Goal: Complete application form

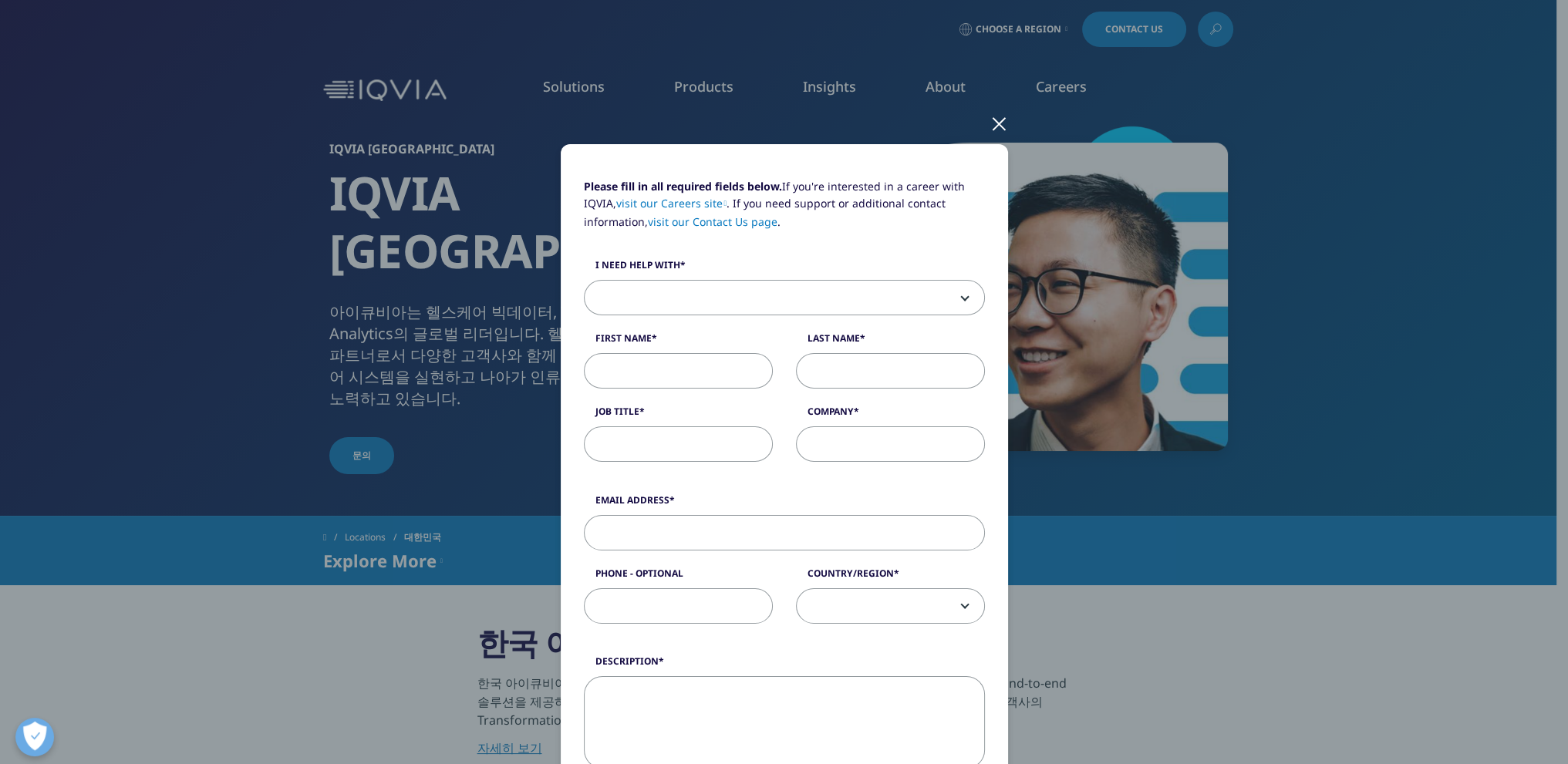
click at [889, 281] on span at bounding box center [784, 299] width 400 height 36
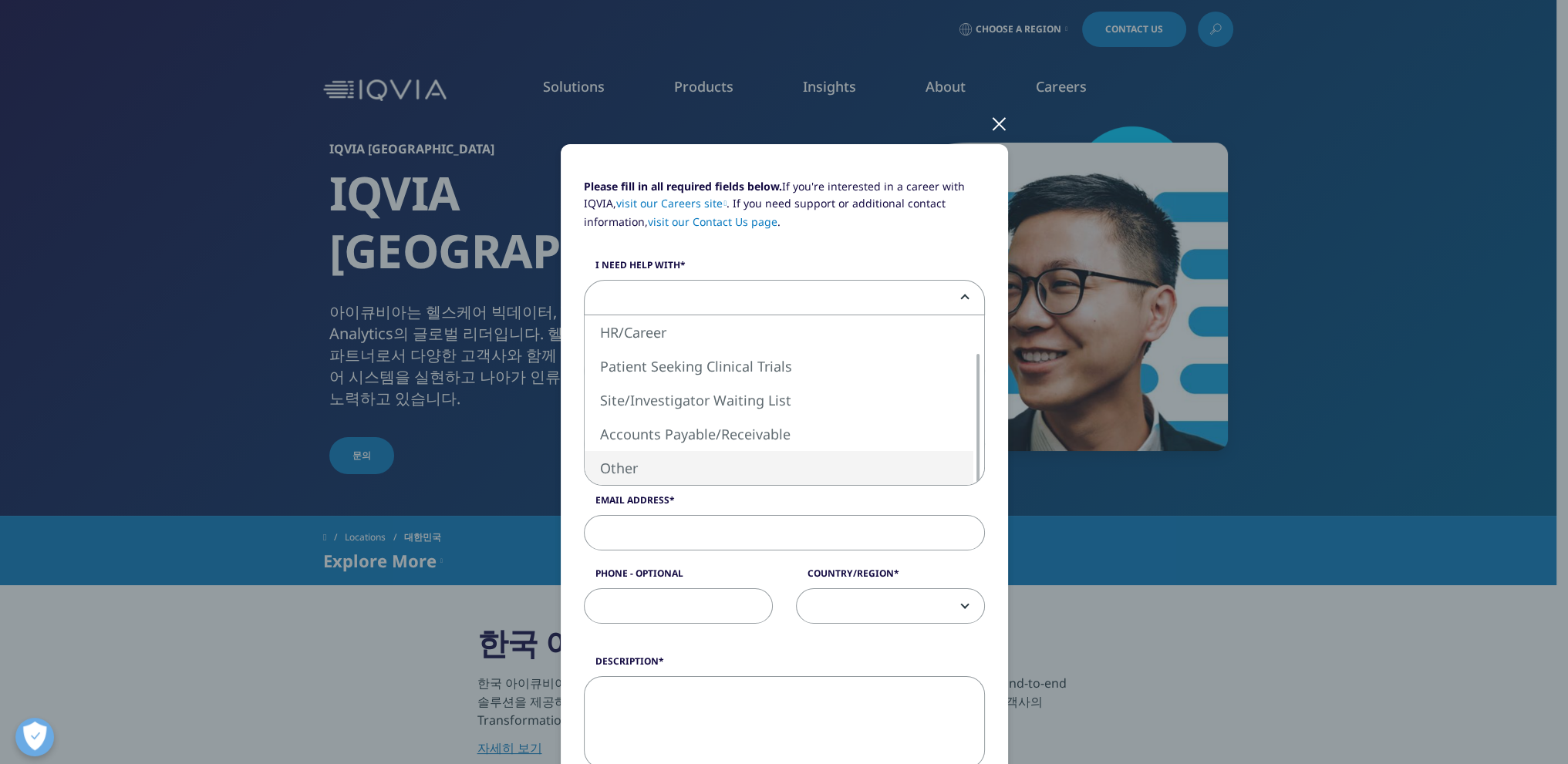
select select "Other"
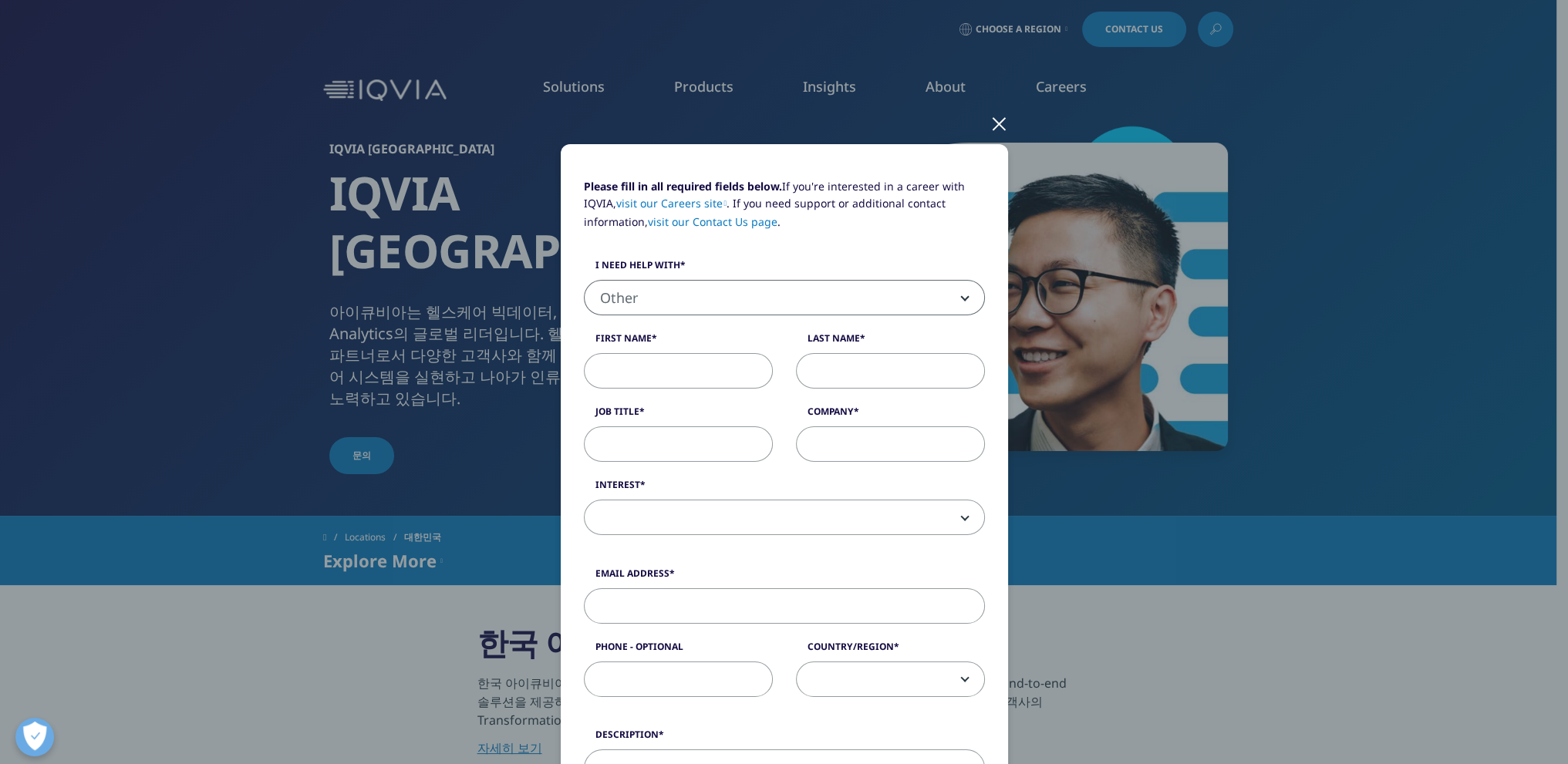
click at [703, 373] on input "First Name" at bounding box center [678, 371] width 189 height 36
type input "Gayoung"
type input "[PERSON_NAME]"
click at [681, 428] on input "Job Title" at bounding box center [678, 444] width 189 height 36
type input "Medical Science Liaison"
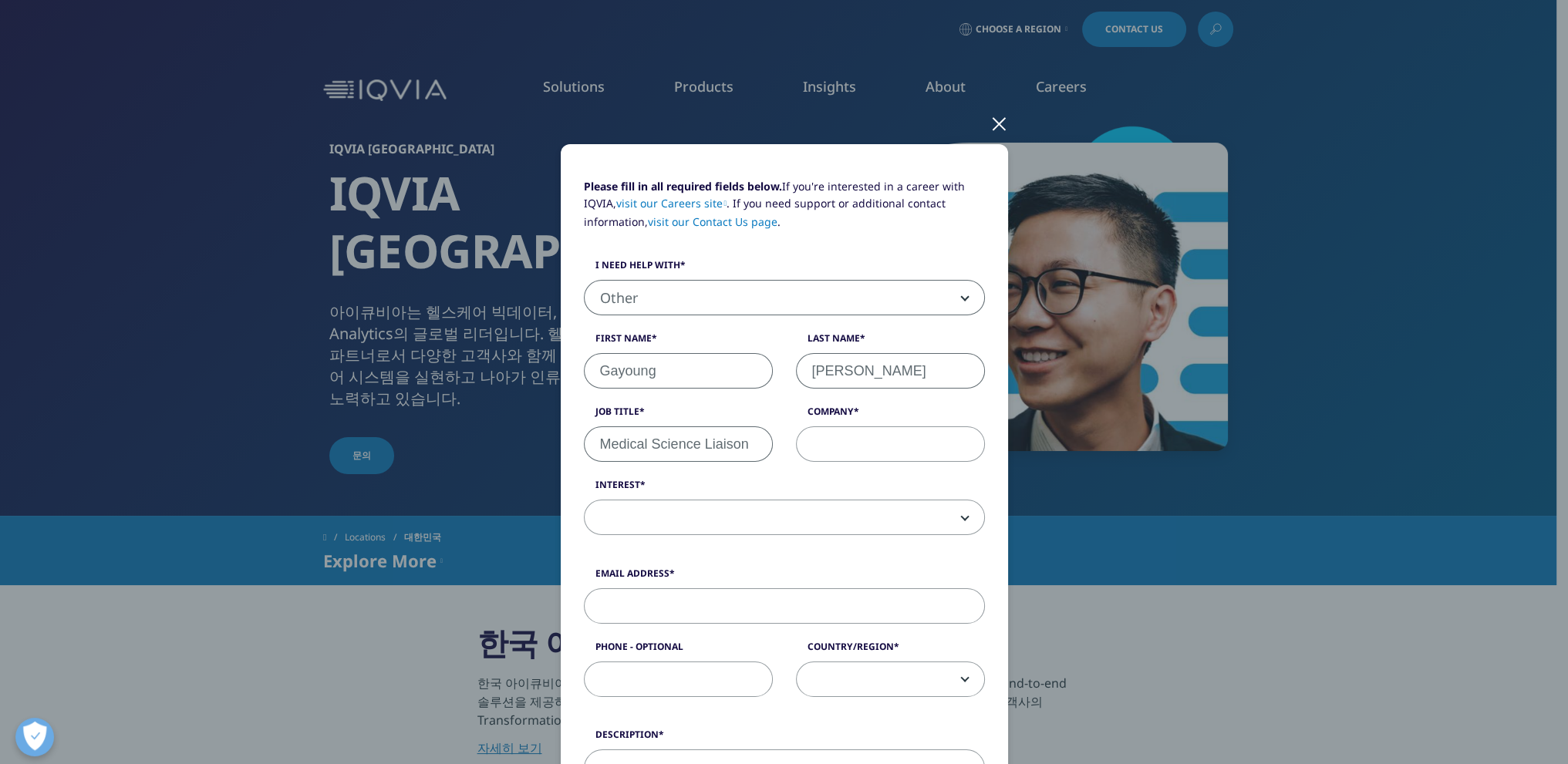
click at [893, 442] on input "Company" at bounding box center [890, 444] width 189 height 36
type input "Lundbeck [GEOGRAPHIC_DATA]"
click at [876, 509] on span at bounding box center [784, 519] width 400 height 36
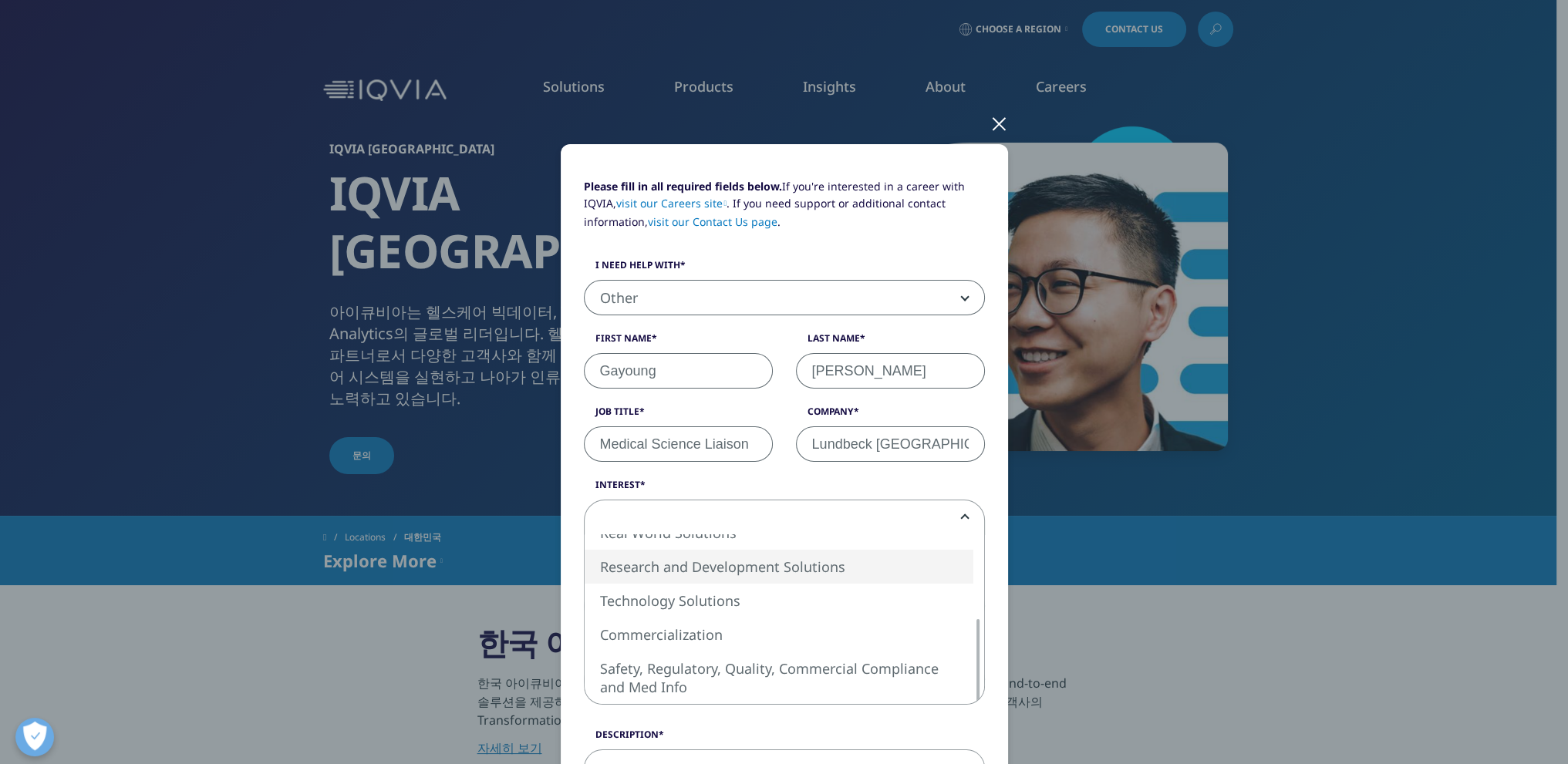
select select "Research and Development Solutions"
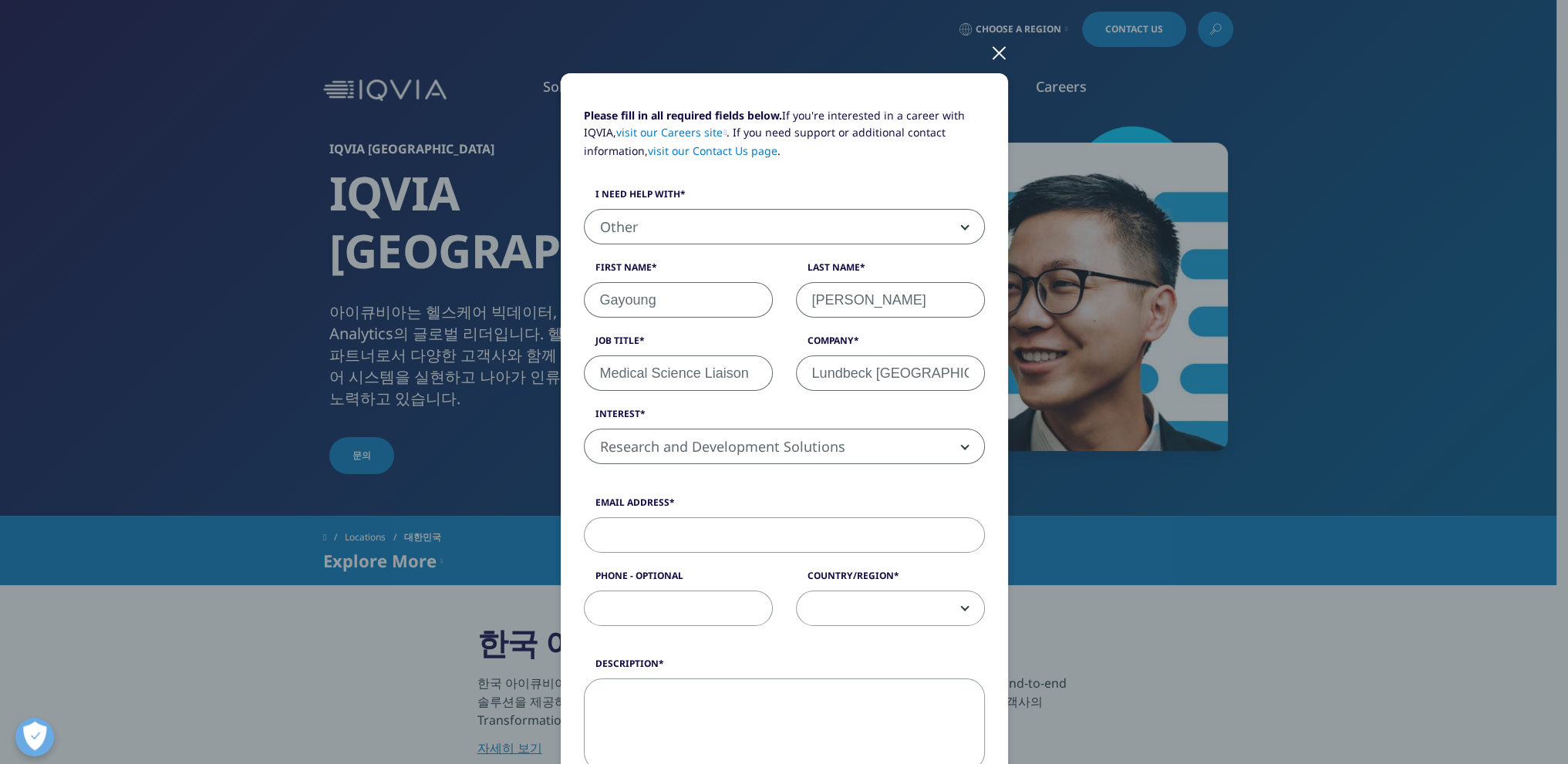
scroll to position [154, 0]
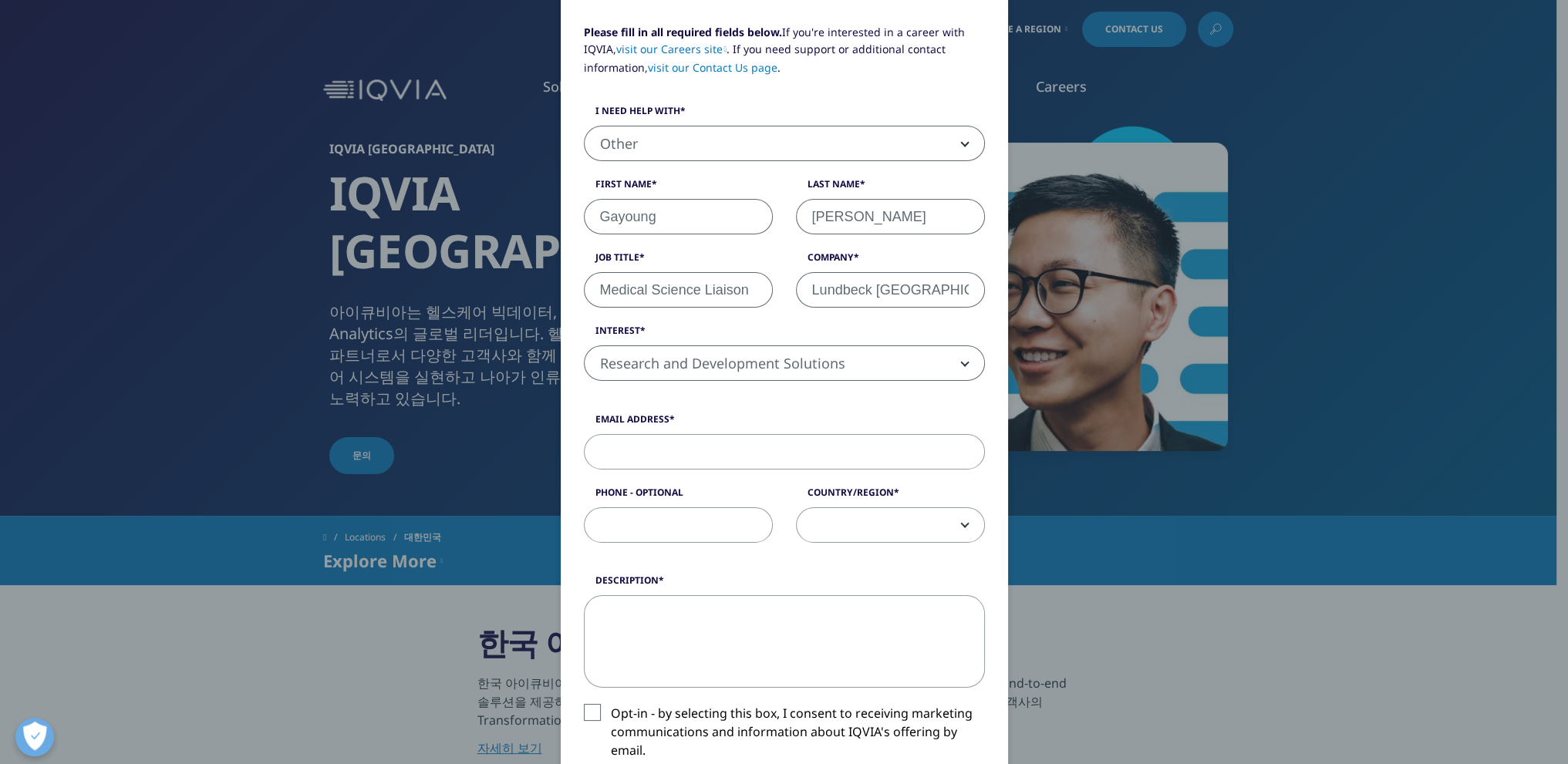
click at [834, 444] on input "Email Address" at bounding box center [784, 452] width 401 height 36
type input "[EMAIL_ADDRESS][DOMAIN_NAME]"
click at [723, 512] on input "Phone - Optional" at bounding box center [678, 525] width 189 height 36
type input "[PHONE_NUMBER]"
click at [800, 521] on span at bounding box center [890, 526] width 188 height 36
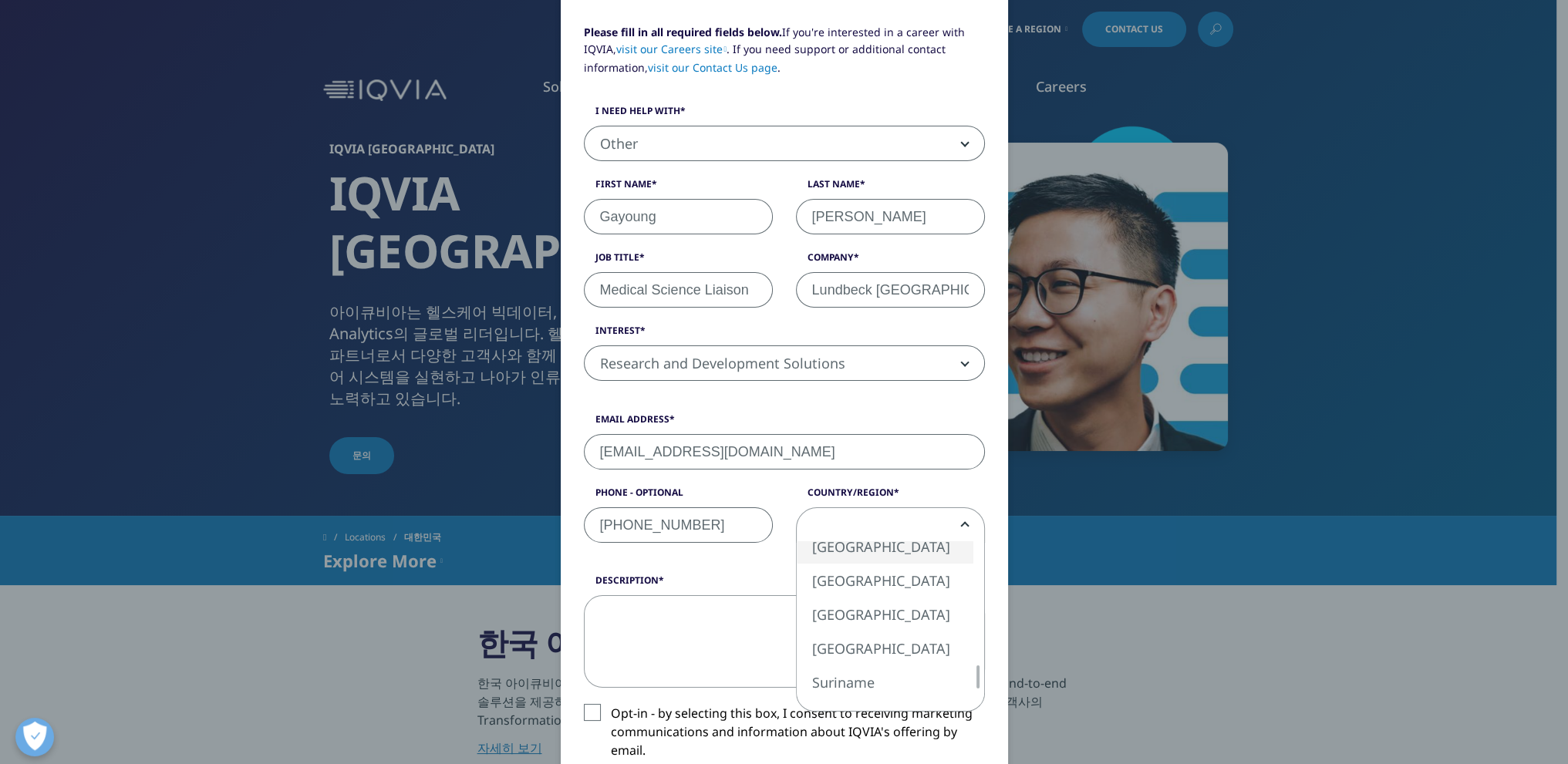
select select "[GEOGRAPHIC_DATA]"
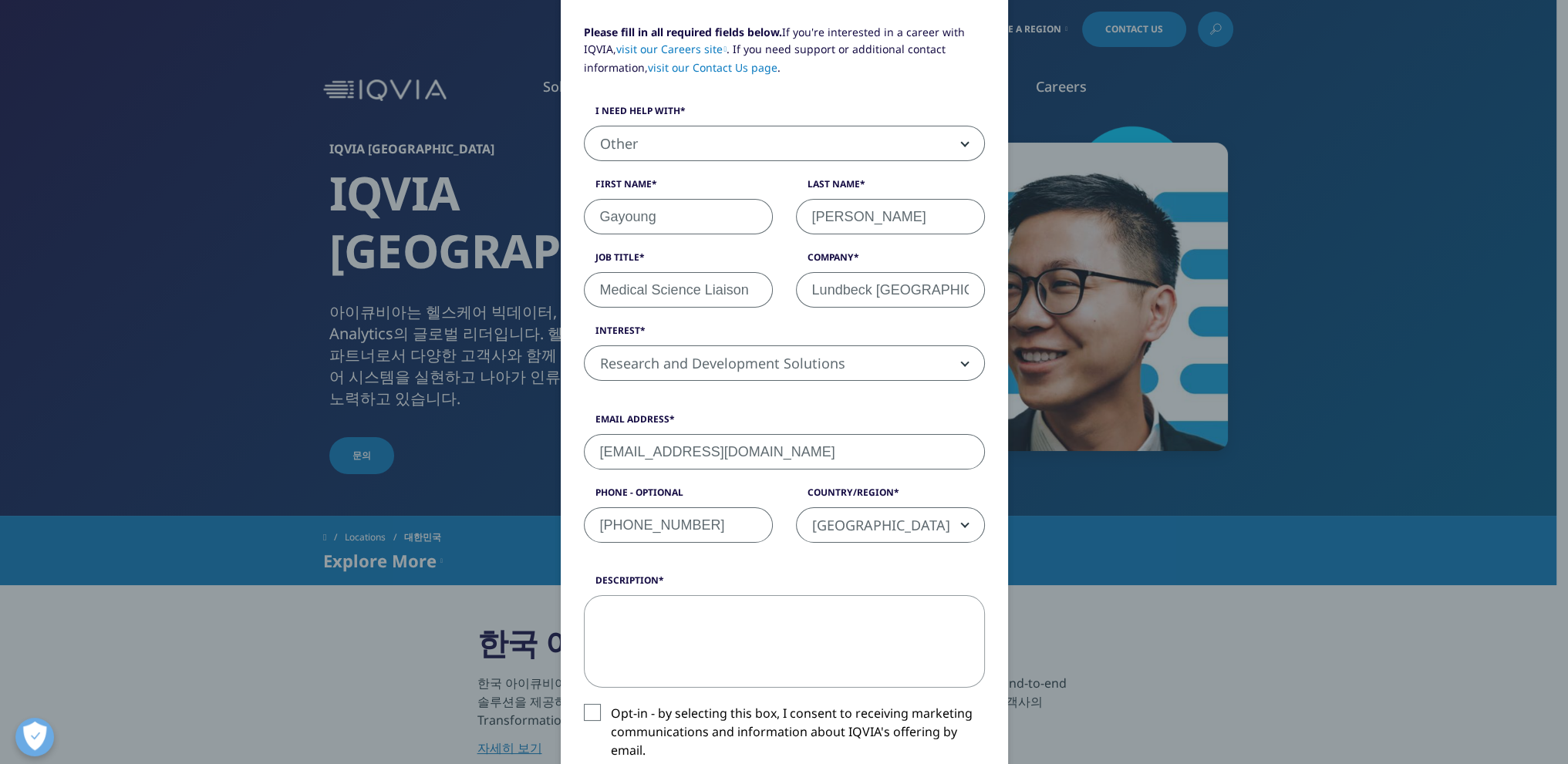
click at [787, 630] on textarea "Description" at bounding box center [784, 641] width 401 height 93
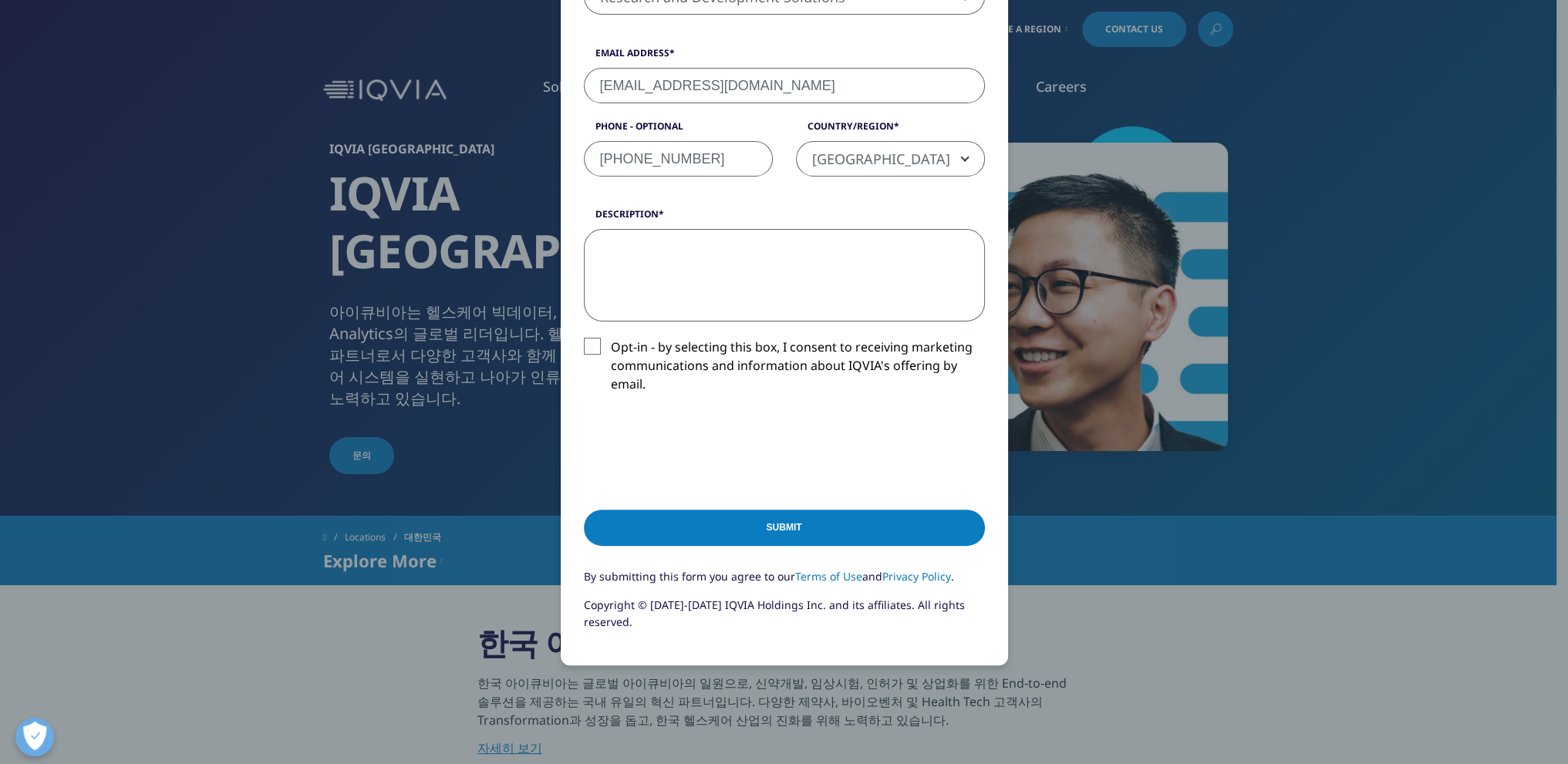
scroll to position [540, 0]
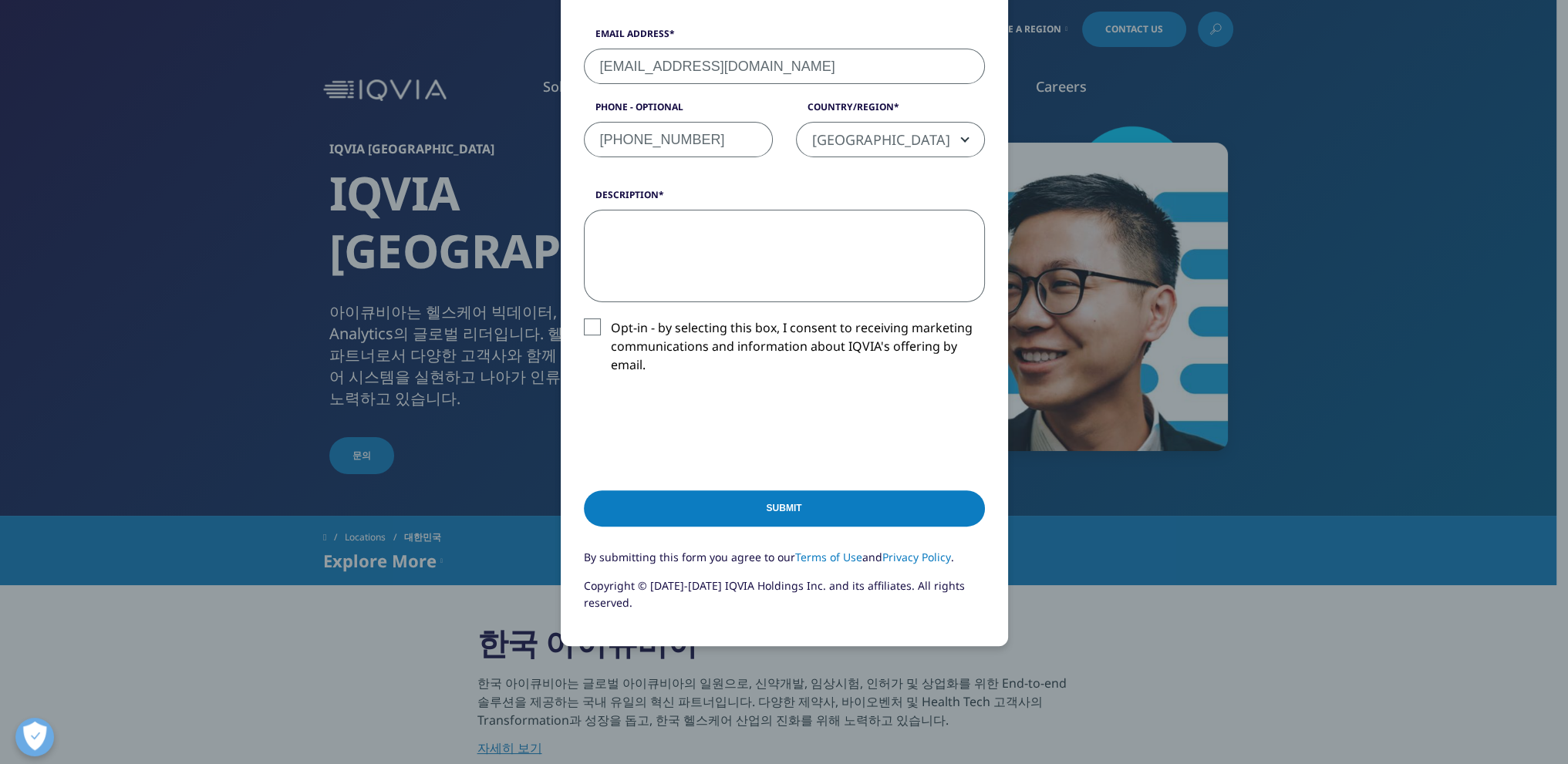
click at [686, 256] on textarea "Description" at bounding box center [784, 256] width 401 height 93
paste textarea "Lo ipsu do Sitamet Con, adi E se doeiusm te in UTL et dol Magnaal Enimadm Venia…"
type textarea "Lo ipsu do Sitamet Con, adi E se doeiusm te in UTL et dol Magnaal Enimadm Venia…"
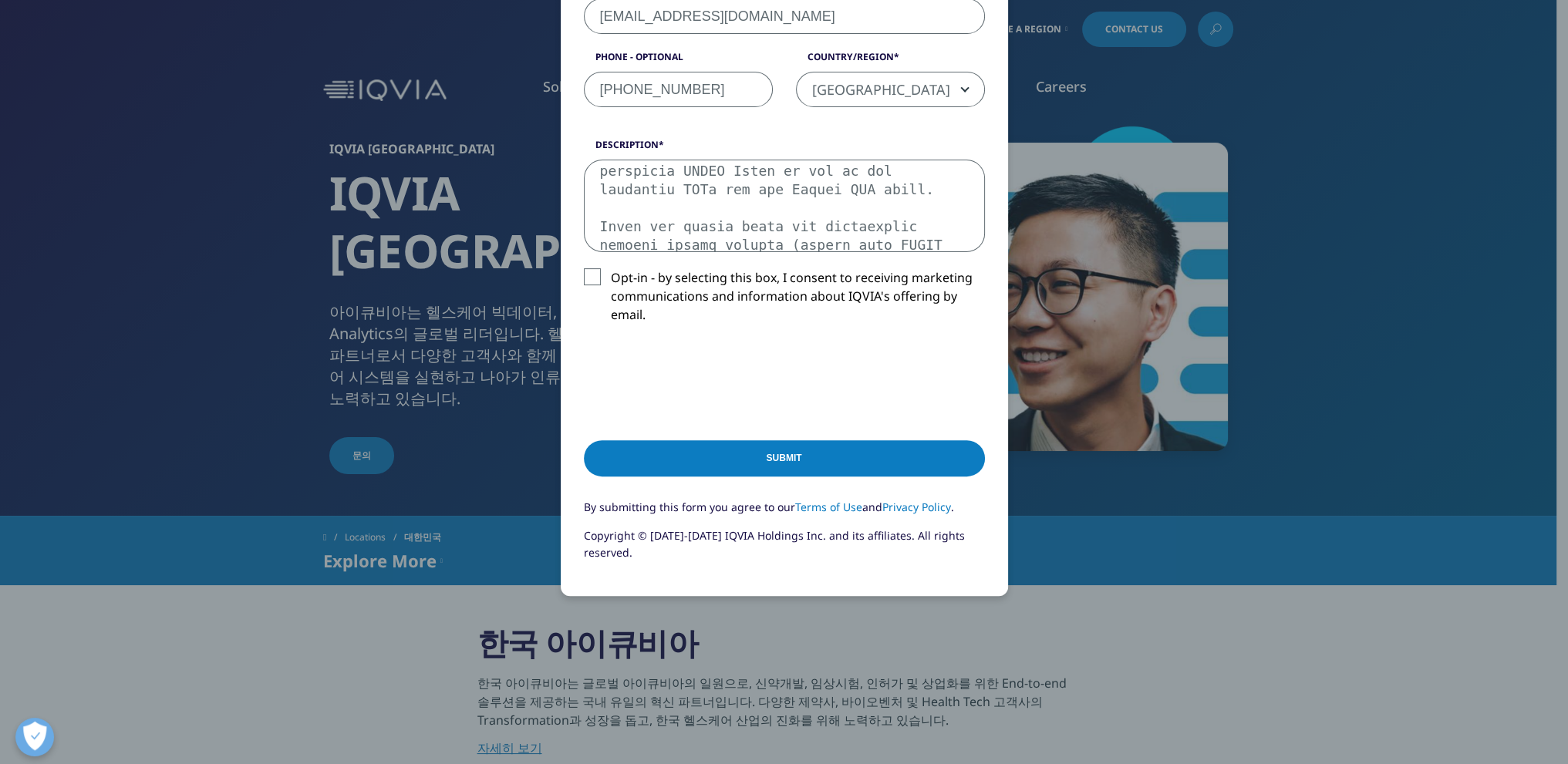
scroll to position [358, 0]
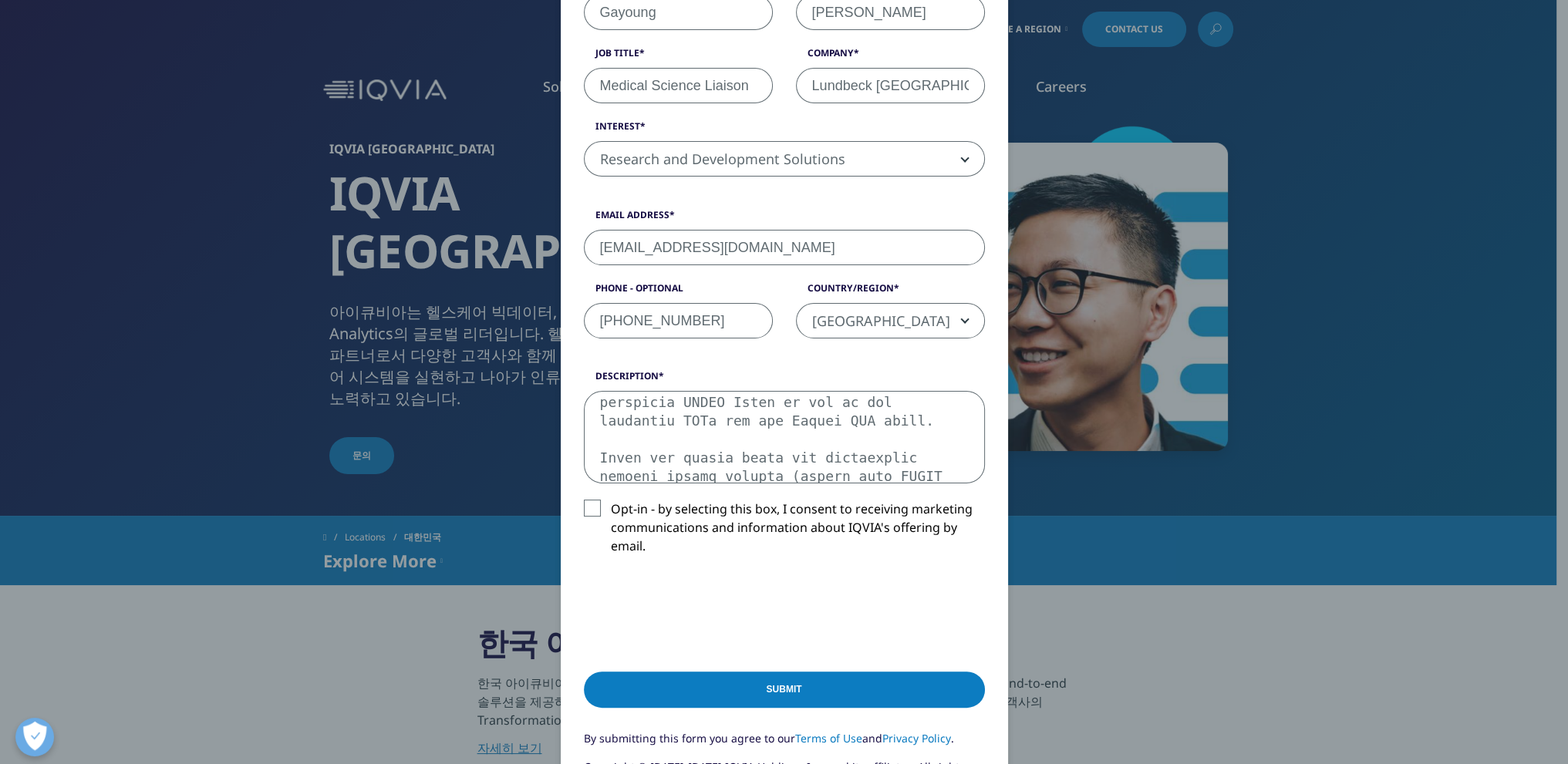
click at [768, 430] on textarea "Description" at bounding box center [784, 437] width 401 height 93
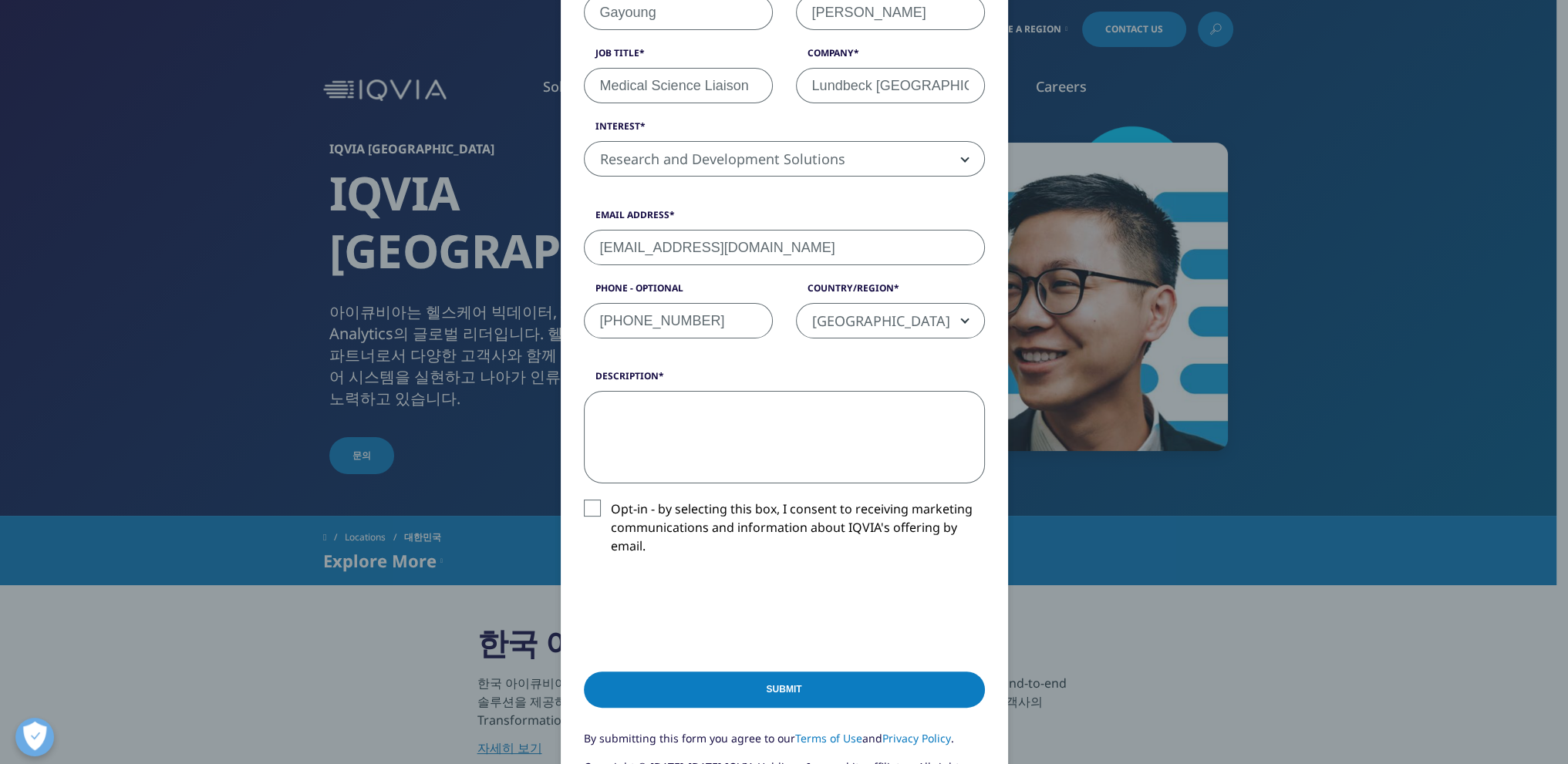
scroll to position [0, 0]
click at [811, 440] on textarea "Description" at bounding box center [784, 437] width 401 height 93
paste textarea "Lo ipsu do Sitamet Con, adi E se doeiusm te in UTL et dol Magnaal Enimadm Venia…"
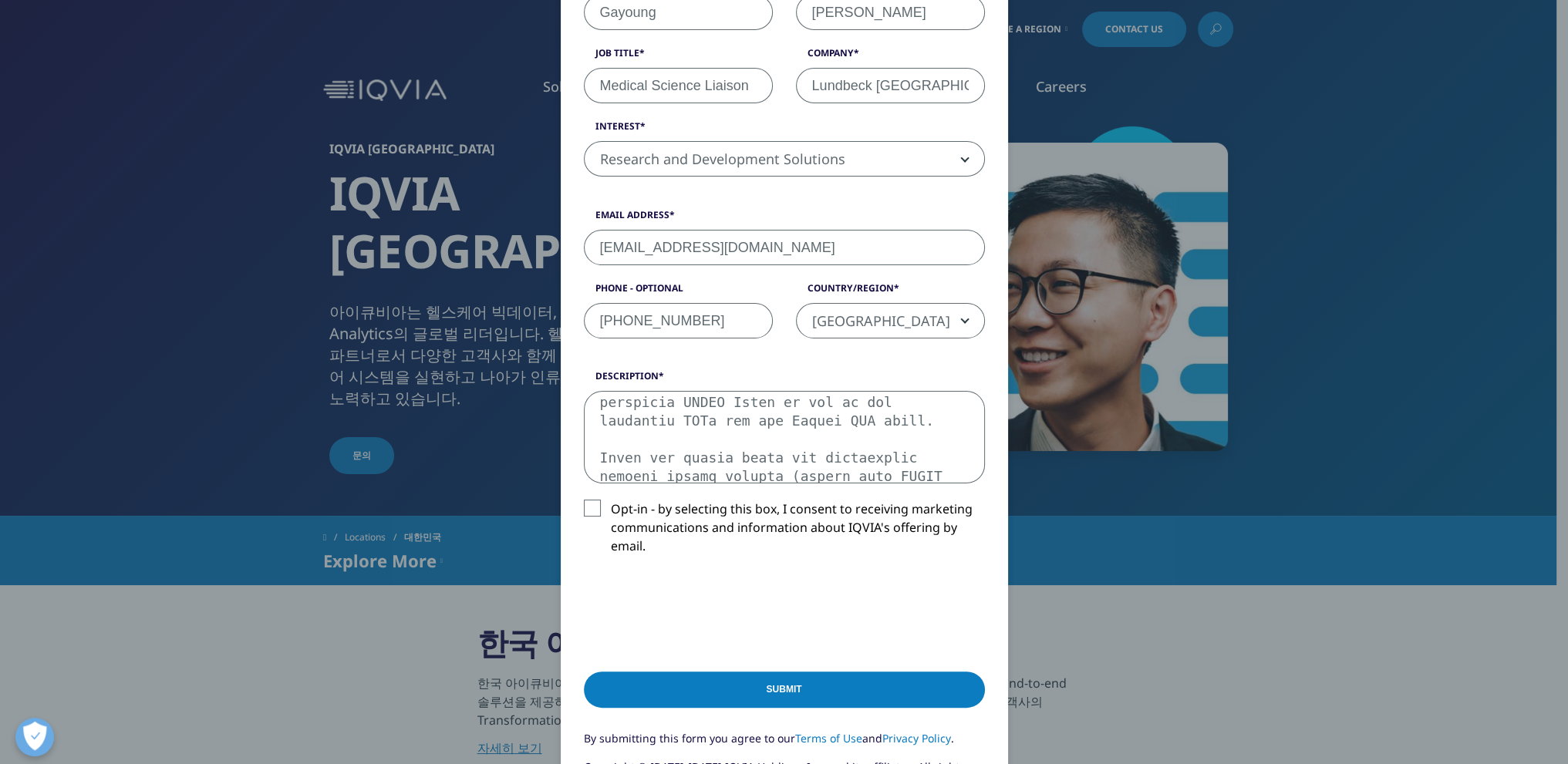
click at [874, 443] on textarea "Description" at bounding box center [784, 437] width 401 height 93
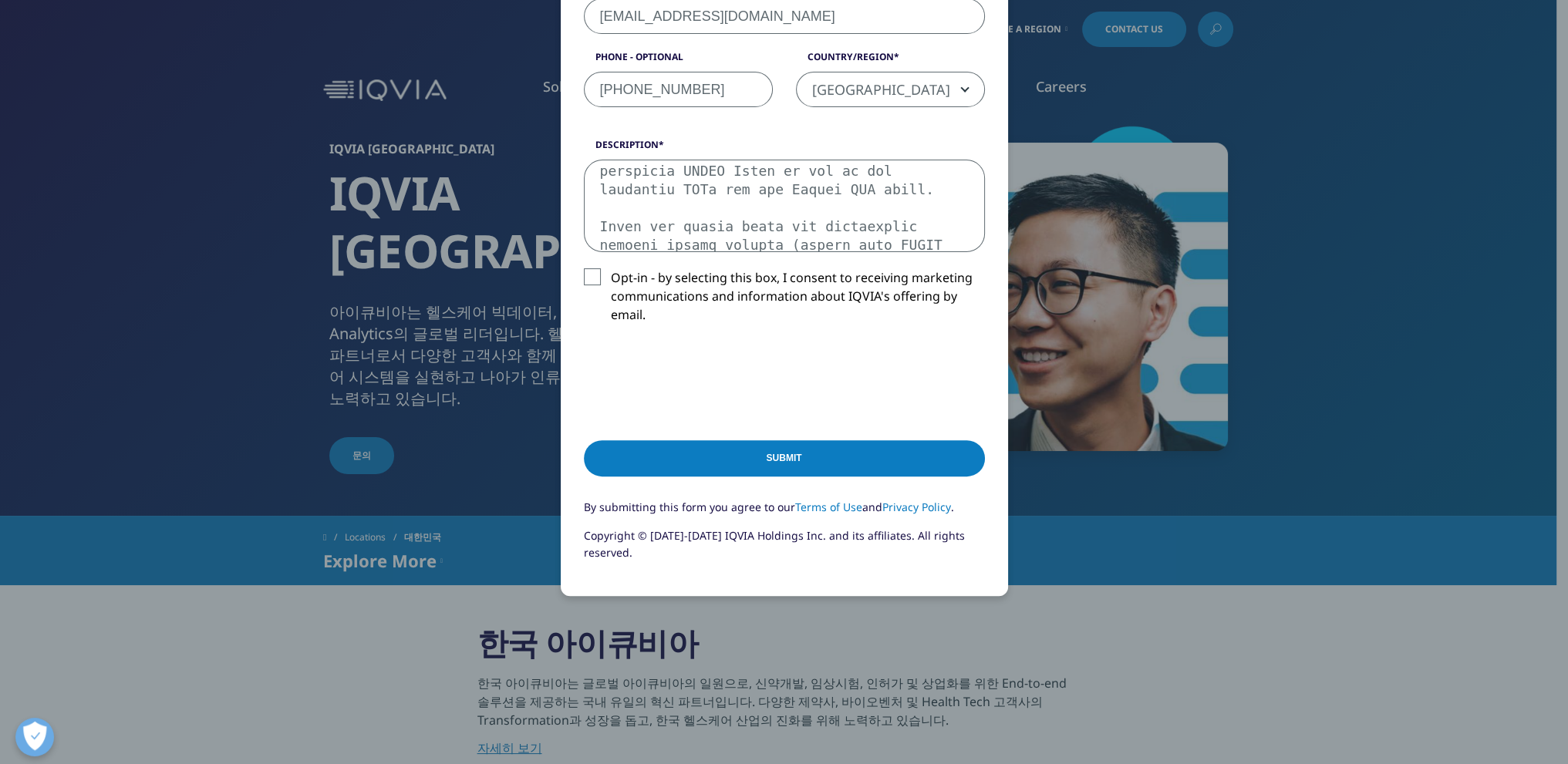
type textarea "Lo ipsu do Sitamet Con, adi E se doeiusm te in UTL et dol Magnaal Enimadm Venia…"
click at [884, 462] on input "Submit" at bounding box center [784, 458] width 401 height 37
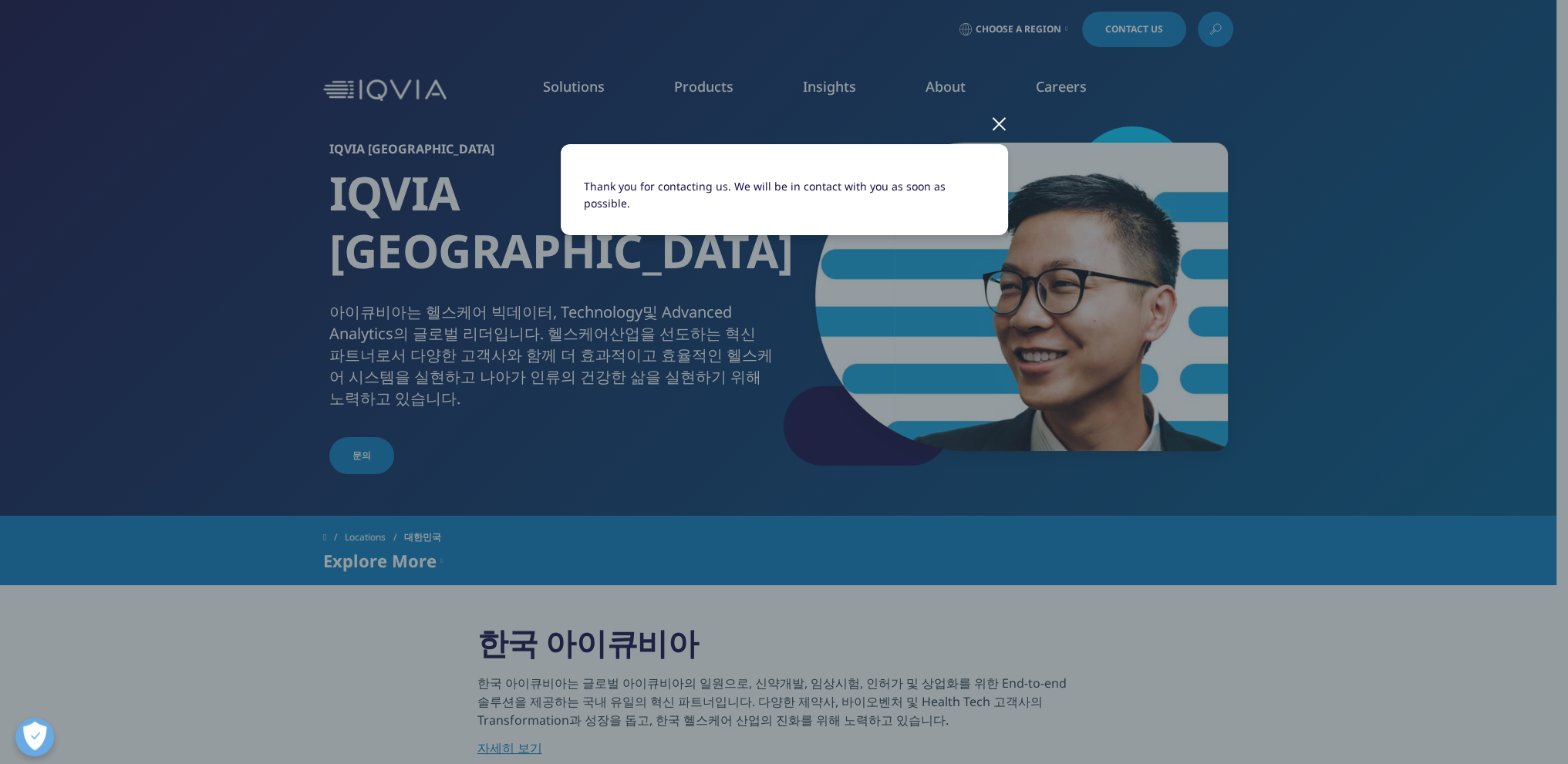
scroll to position [0, 0]
click at [990, 122] on div at bounding box center [998, 123] width 18 height 42
